Goal: Check status: Check status

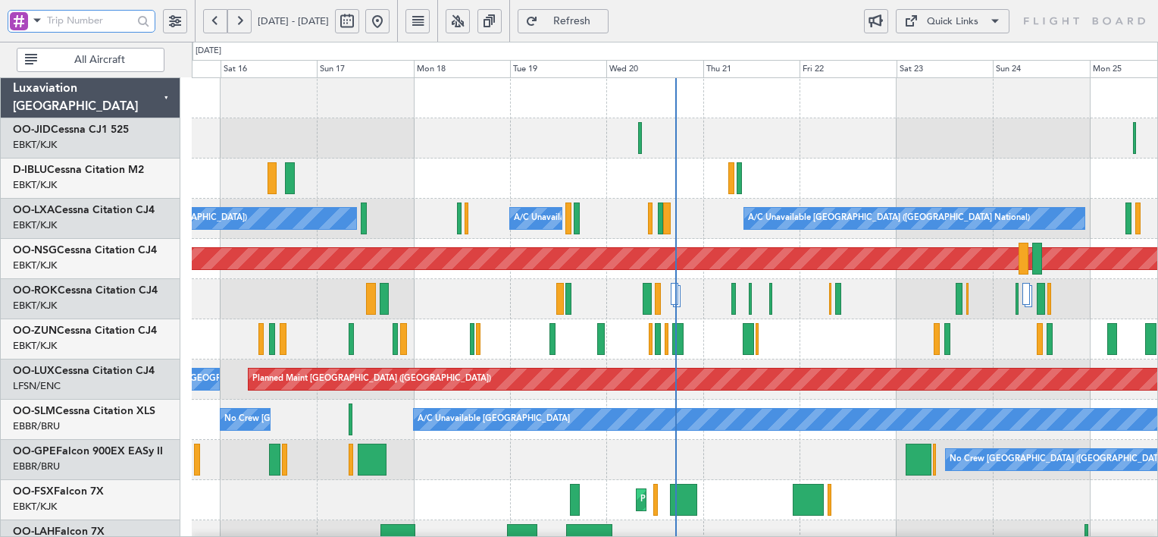
click at [85, 22] on input "text" at bounding box center [90, 20] width 86 height 23
type input "535402"
click at [145, 23] on div at bounding box center [143, 20] width 23 height 23
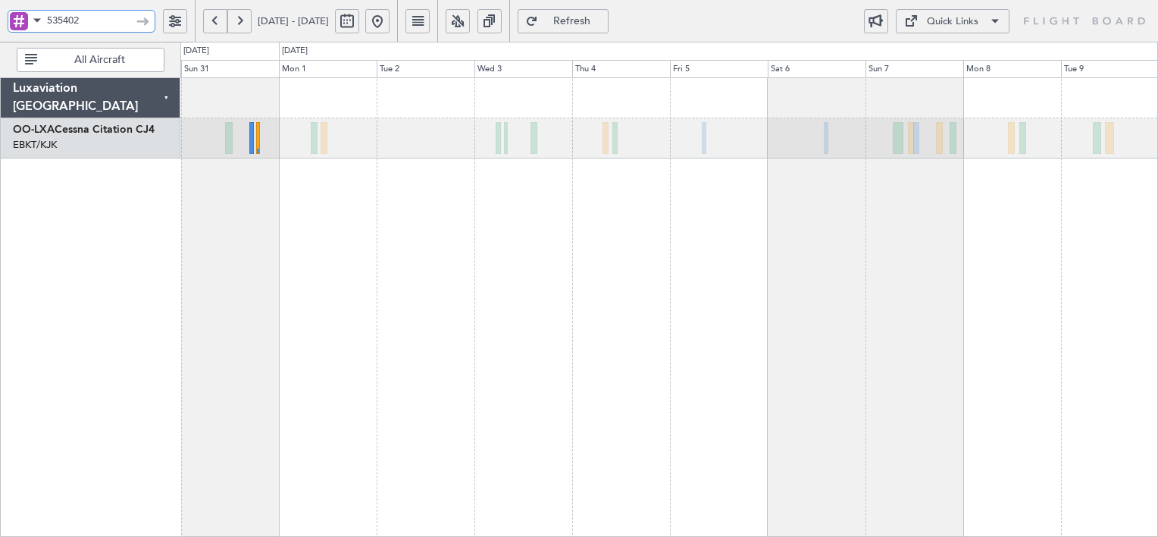
drag, startPoint x: 110, startPoint y: 21, endPoint x: 21, endPoint y: 15, distance: 88.9
click at [21, 15] on div "535402" at bounding box center [82, 21] width 148 height 23
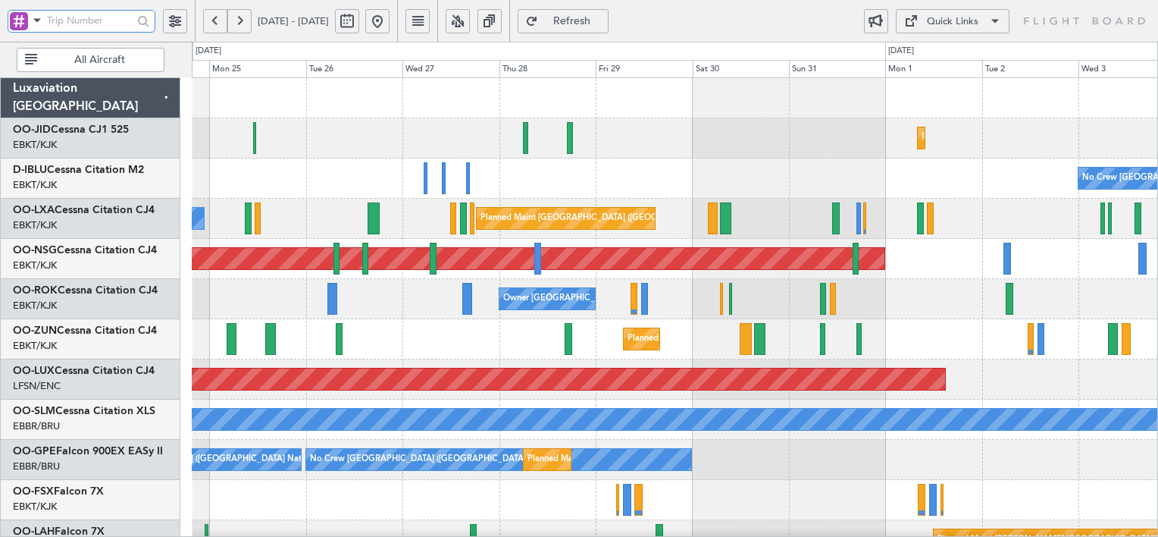
click at [470, 17] on button at bounding box center [458, 21] width 24 height 24
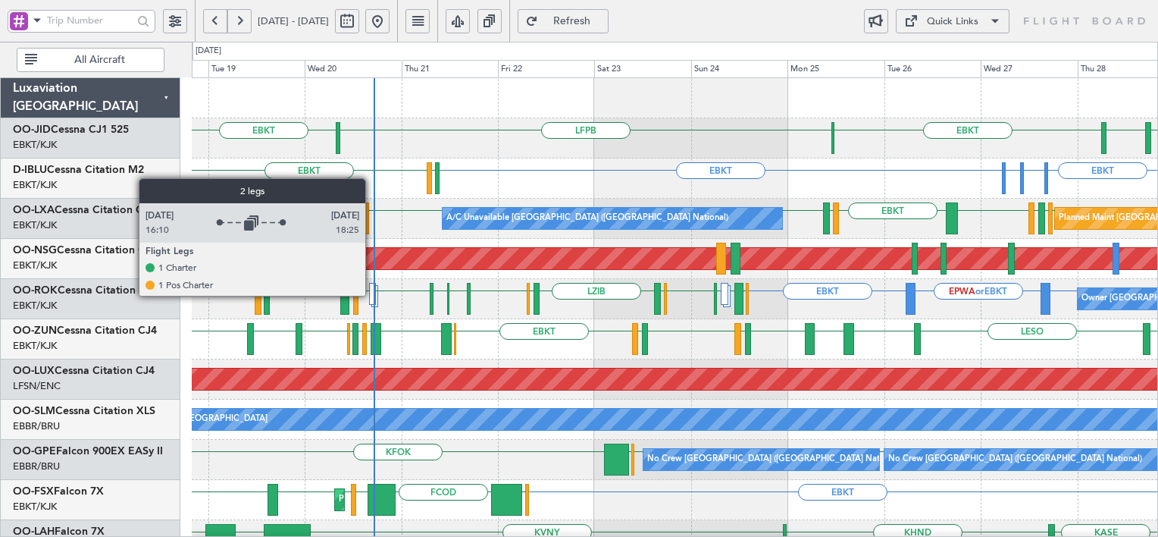
click at [372, 295] on div at bounding box center [372, 294] width 7 height 22
